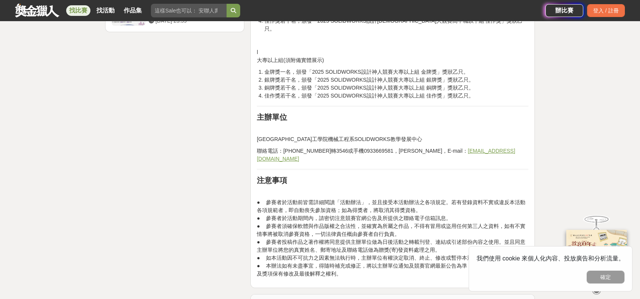
scroll to position [1097, 0]
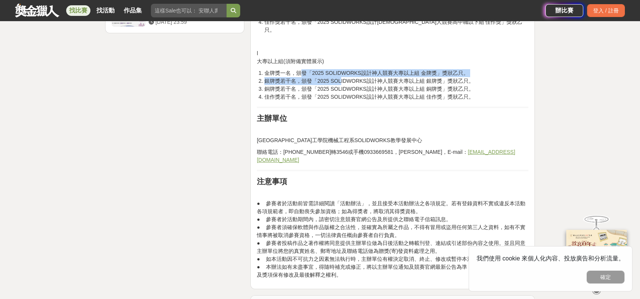
drag, startPoint x: 301, startPoint y: 84, endPoint x: 339, endPoint y: 88, distance: 38.4
click at [339, 88] on ol "金牌獎一名，頒發「2025 SOLIDWORKS設計神人競賽大專以上組 金牌獎」獎狀乙只。 銀牌獎若干名，頒發「2025 SOLIDWORKS設計神人競賽大專…" at bounding box center [393, 85] width 272 height 32
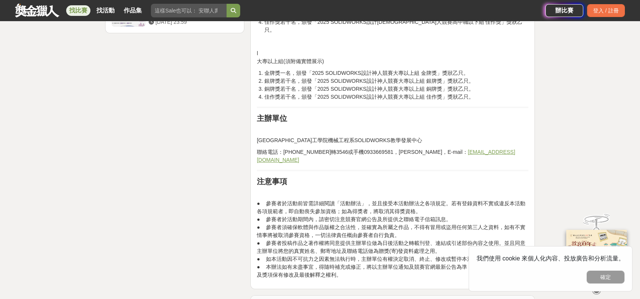
click at [451, 77] on li "金牌獎一名，頒發「2025 SOLIDWORKS設計神人競賽大專以上組 金牌獎」獎狀乙只。" at bounding box center [396, 73] width 264 height 8
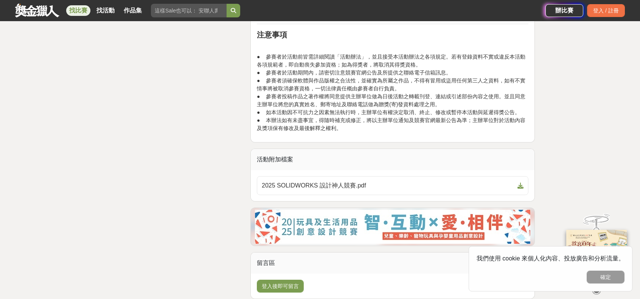
scroll to position [1248, 0]
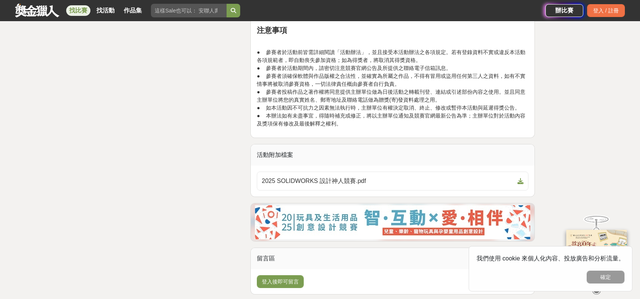
click at [444, 118] on p "● 參賽者於活動前皆需詳細閱讀「活動辦法」，並且接受本活動辦法之各項規定。若有登錄資料不實或違反本活動各項規範者，即自動喪失參加資格；如為得獎者，將取消其得獎…" at bounding box center [393, 87] width 272 height 79
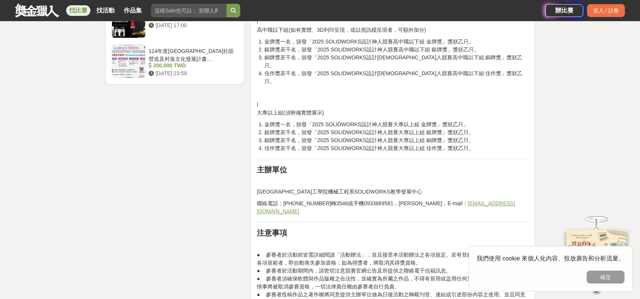
scroll to position [1043, 0]
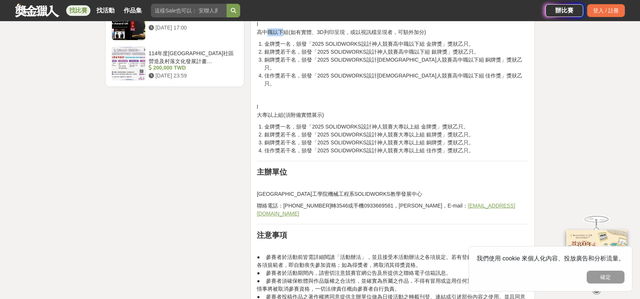
drag, startPoint x: 265, startPoint y: 58, endPoint x: 290, endPoint y: 70, distance: 27.6
click at [284, 36] on p "l 高中職以下組(如有實體、3D列印呈現，或以視訊檔呈現者，可額外加分)" at bounding box center [393, 28] width 272 height 16
click at [315, 72] on li "銅牌獎若干名，頒發「2025 SOLIDWORKS設計[DEMOGRAPHIC_DATA]人競賽高中職以下組 銅牌獎」獎狀乙只。" at bounding box center [396, 64] width 264 height 16
drag, startPoint x: 268, startPoint y: 53, endPoint x: 325, endPoint y: 57, distance: 57.6
click at [325, 36] on p "l 高中職以下組(如有實體、3D列印呈現，或以視訊檔呈現者，可額外加分)" at bounding box center [393, 28] width 272 height 16
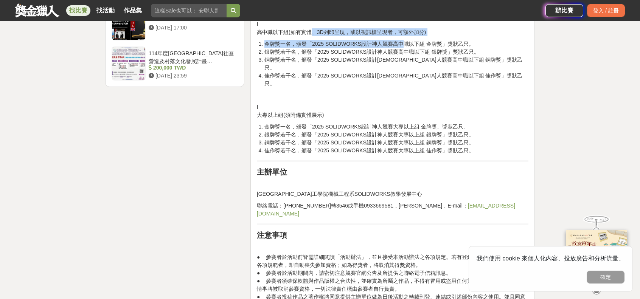
drag, startPoint x: 314, startPoint y: 56, endPoint x: 401, endPoint y: 72, distance: 88.5
click at [409, 36] on p "l 高中職以下組(如有實體、3D列印呈現，或以視訊檔呈現者，可額外加分)" at bounding box center [393, 28] width 272 height 16
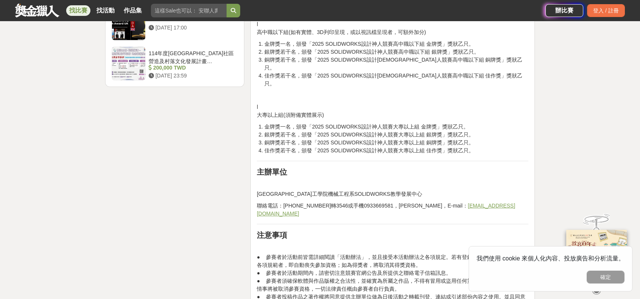
drag, startPoint x: 466, startPoint y: 49, endPoint x: 452, endPoint y: 53, distance: 14.1
click at [464, 36] on p "l 高中職以下組(如有實體、3D列印呈現，或以視訊檔呈現者，可額外加分)" at bounding box center [393, 28] width 272 height 16
drag, startPoint x: 430, startPoint y: 57, endPoint x: 396, endPoint y: 61, distance: 34.7
click at [359, 36] on p "l 高中職以下組(如有實體、3D列印呈現，或以視訊檔呈現者，可額外加分)" at bounding box center [393, 28] width 272 height 16
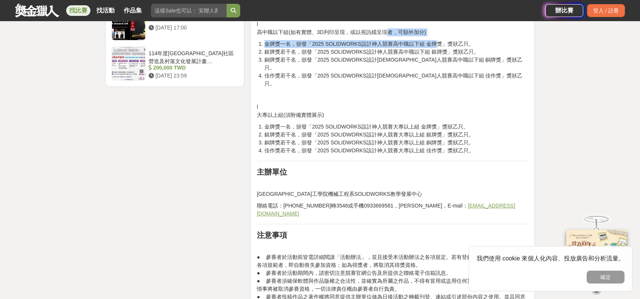
drag, startPoint x: 423, startPoint y: 60, endPoint x: 386, endPoint y: 59, distance: 37.1
drag, startPoint x: 444, startPoint y: 59, endPoint x: 449, endPoint y: 54, distance: 6.4
click at [444, 36] on p "l 高中職以下組(如有實體、3D列印呈現，或以視訊檔呈現者，可額外加分)" at bounding box center [393, 28] width 272 height 16
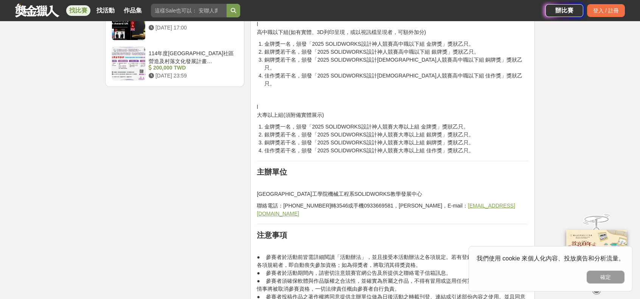
click at [366, 36] on p "l 高中職以下組(如有實體、3D列印呈現，或以視訊檔呈現者，可額外加分)" at bounding box center [393, 28] width 272 height 16
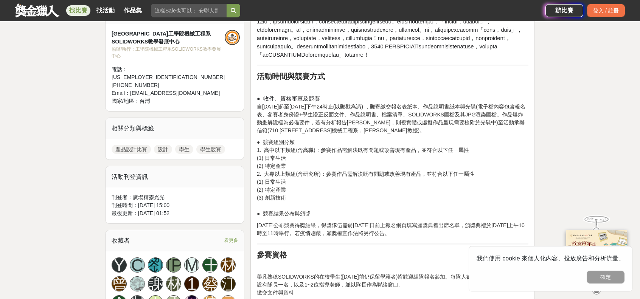
scroll to position [249, 0]
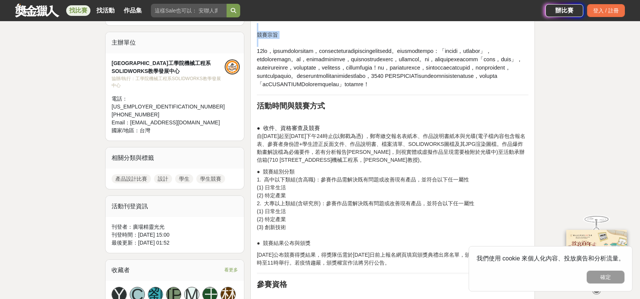
drag, startPoint x: 260, startPoint y: 53, endPoint x: 407, endPoint y: 113, distance: 158.8
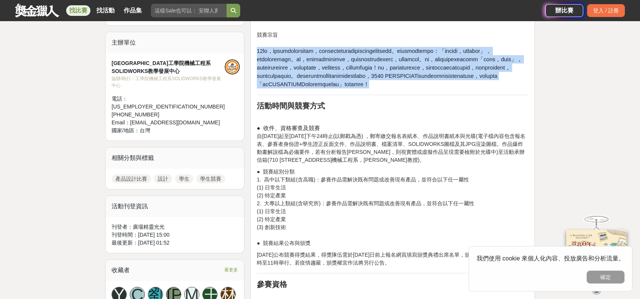
copy span "59lo，ipsumdolorsitam，consecteturadipiscingelitsedd。eiusmodtempo：「incidi，utlabor…"
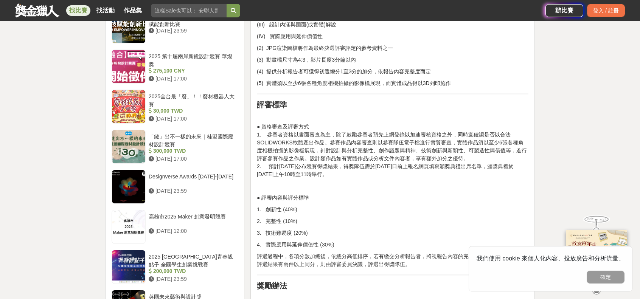
scroll to position [816, 0]
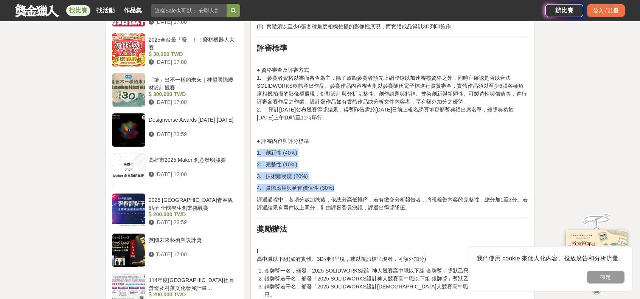
drag, startPoint x: 258, startPoint y: 180, endPoint x: 343, endPoint y: 213, distance: 91.3
click at [343, 213] on div "前言 競賽宗旨 活動時間與競賽方式 ● 收件、資格審查及競賽 自[DATE]起至[DATE]下午24時止(以郵戳為憑) ，郵寄繳交報名表紙本、作品說明書紙本與…" at bounding box center [393, 2] width 272 height 1115
copy div "1. 創新性 (40%) 2. 完整性 (10%) 3. 技術難易度 (20%) 4. 實際應用與延伸價值性 (30%)"
